Goal: Information Seeking & Learning: Learn about a topic

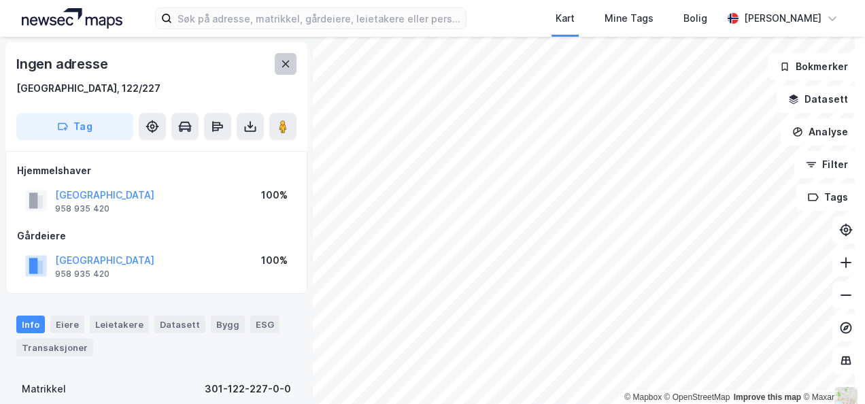
click at [288, 63] on icon at bounding box center [285, 63] width 11 height 11
click at [286, 61] on icon at bounding box center [285, 63] width 11 height 11
click at [284, 62] on icon at bounding box center [285, 63] width 11 height 11
